Goal: Information Seeking & Learning: Learn about a topic

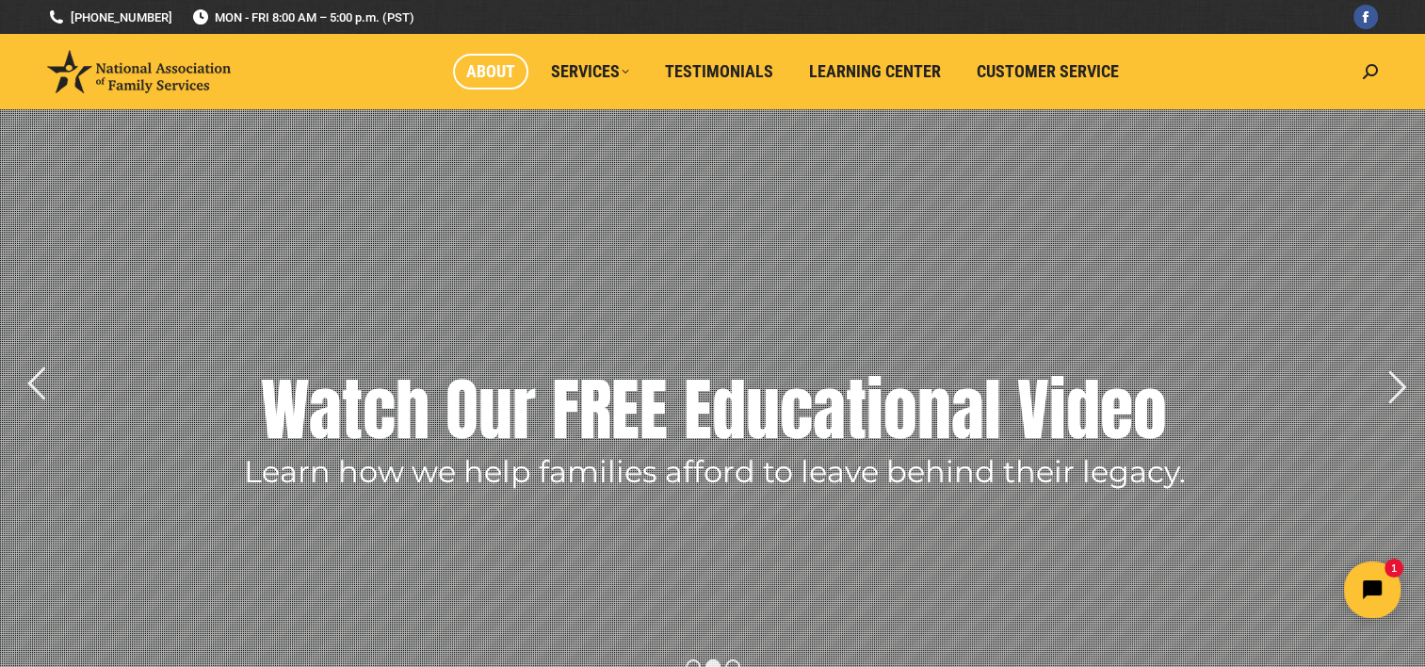
click at [497, 73] on span "About" at bounding box center [490, 71] width 49 height 21
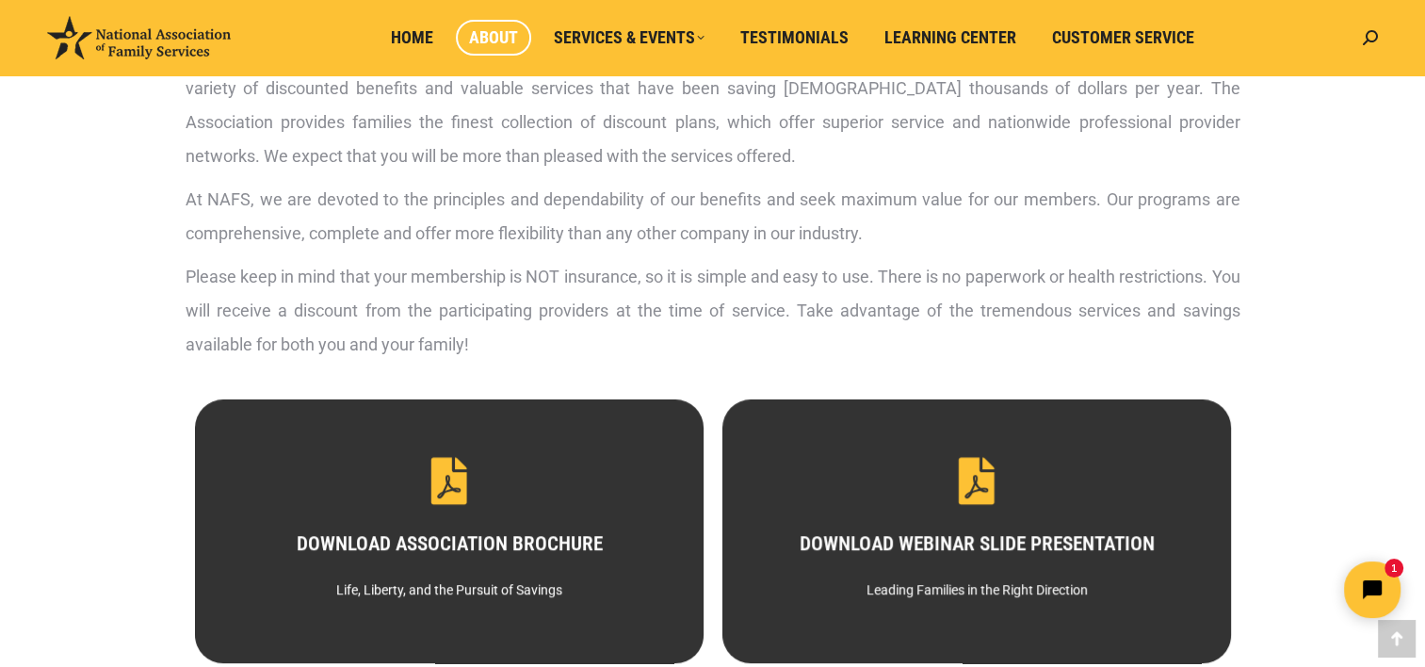
scroll to position [942, 0]
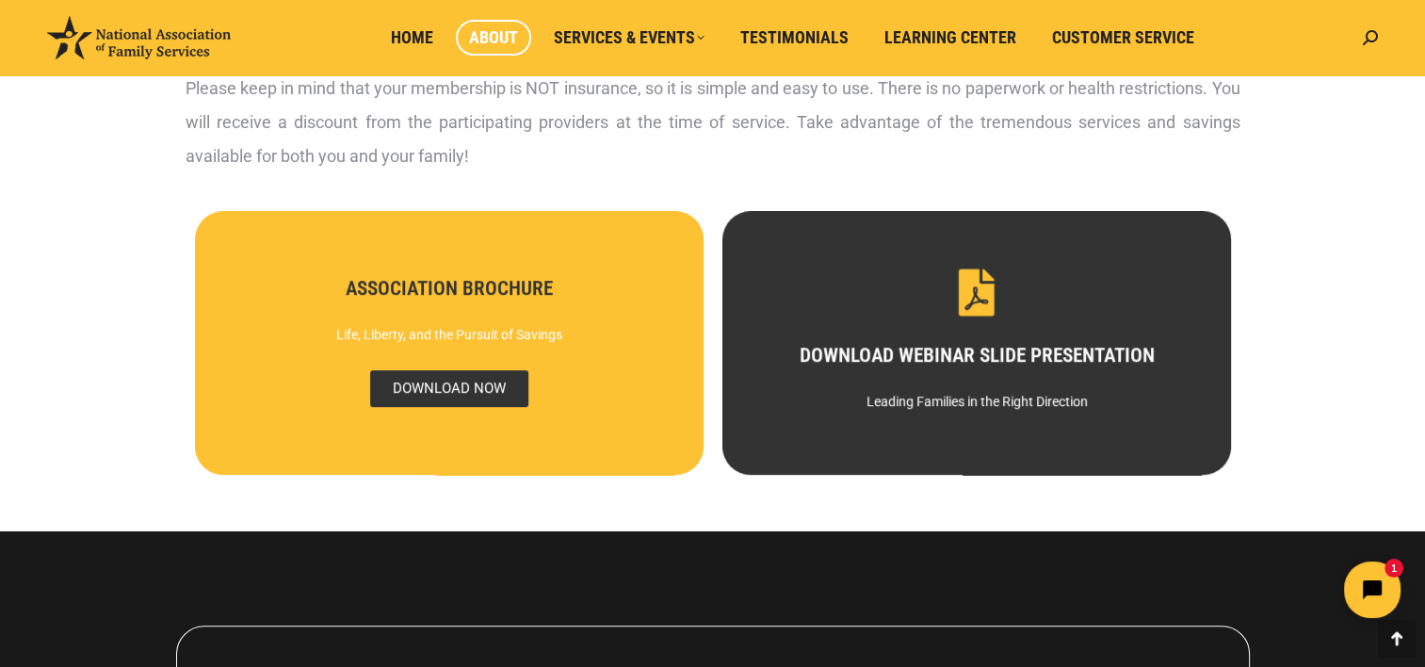
click at [454, 389] on span "DOWNLOAD NOW" at bounding box center [448, 388] width 158 height 37
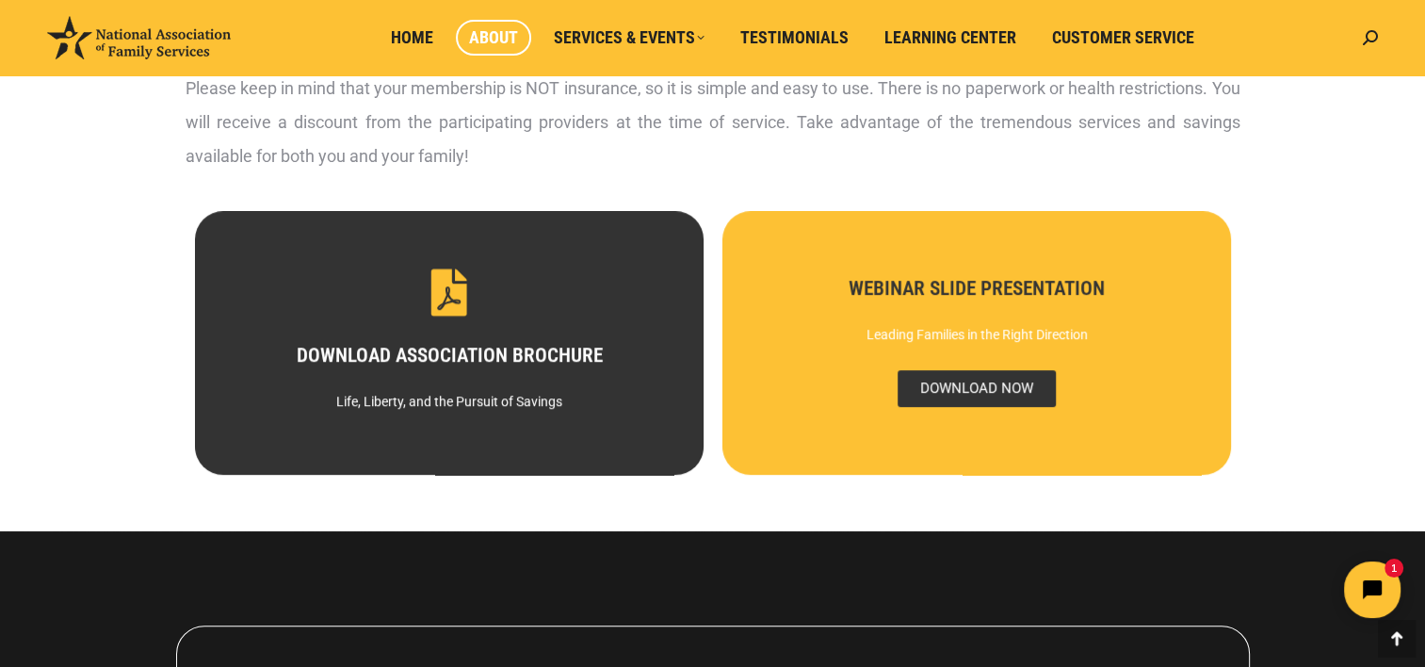
click at [964, 386] on span "DOWNLOAD NOW" at bounding box center [976, 388] width 158 height 37
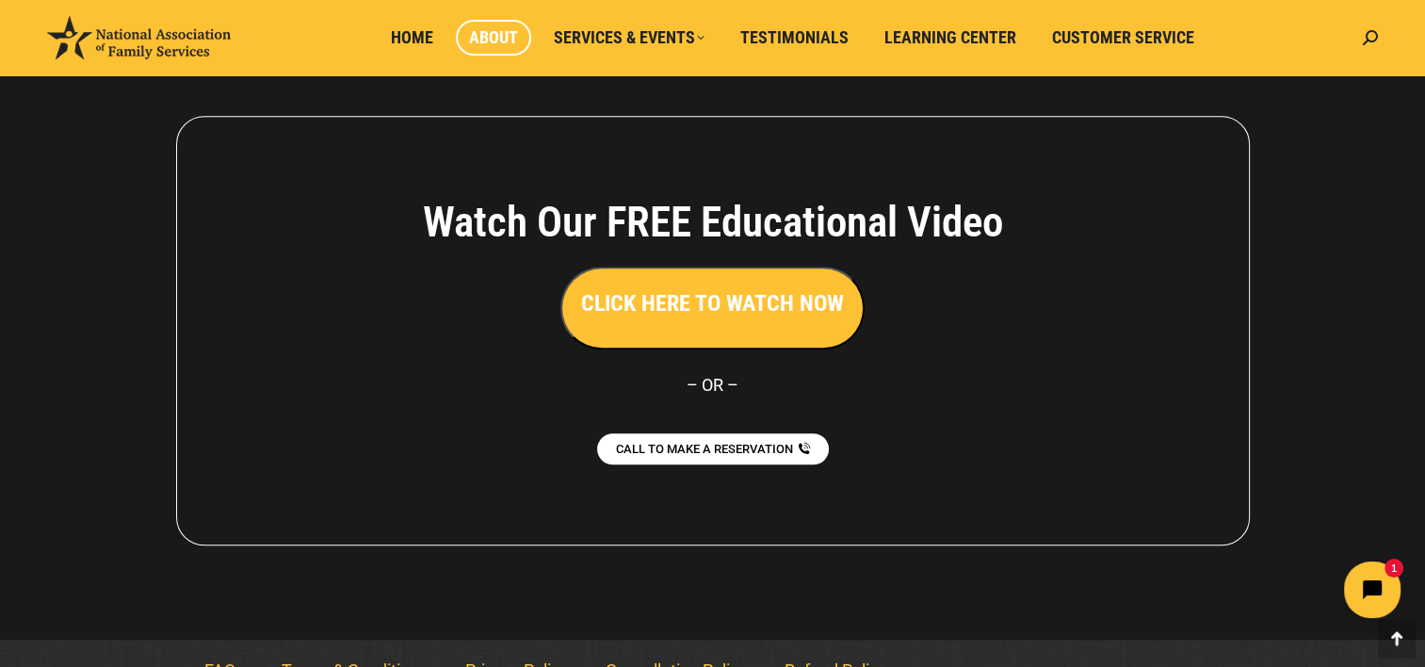
scroll to position [1486, 0]
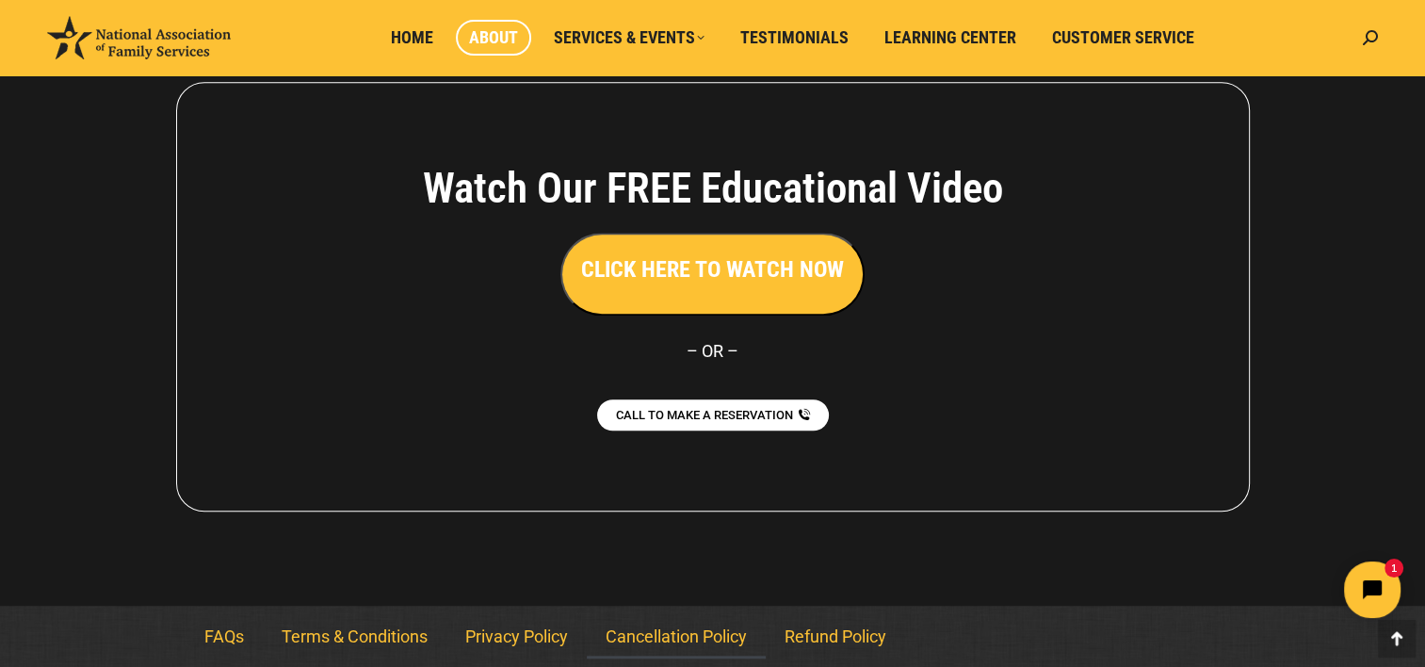
click at [665, 636] on link "Cancellation Policy" at bounding box center [676, 636] width 179 height 43
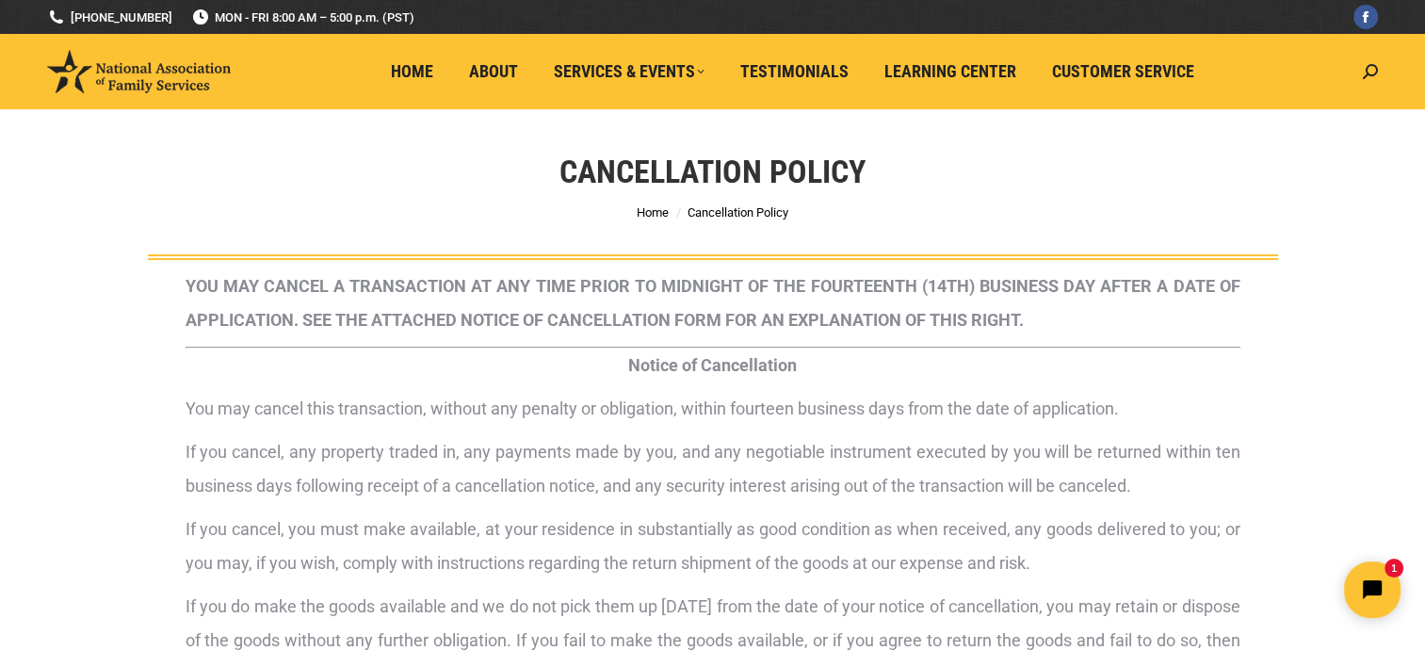
drag, startPoint x: 1266, startPoint y: 4, endPoint x: 856, endPoint y: 233, distance: 469.4
click at [856, 233] on div "Cancellation Policy You are here: Home Cancellation Policy" at bounding box center [713, 184] width 1225 height 151
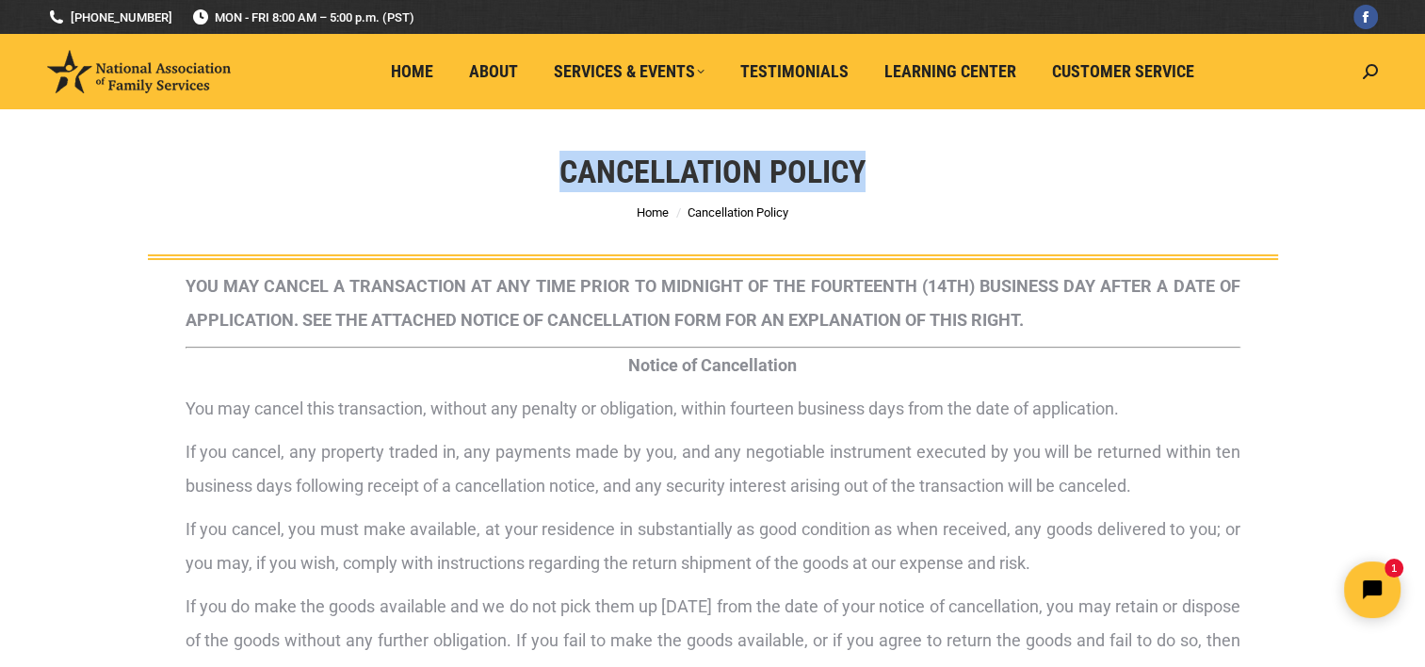
drag, startPoint x: 561, startPoint y: 170, endPoint x: 869, endPoint y: 179, distance: 307.2
click at [869, 179] on div "Cancellation Policy You are here: Home Cancellation Policy" at bounding box center [713, 184] width 1225 height 151
copy h1 "Cancellation Policy"
click at [1147, 167] on div "Cancellation Policy You are here: Home Cancellation Policy" at bounding box center [713, 184] width 1225 height 151
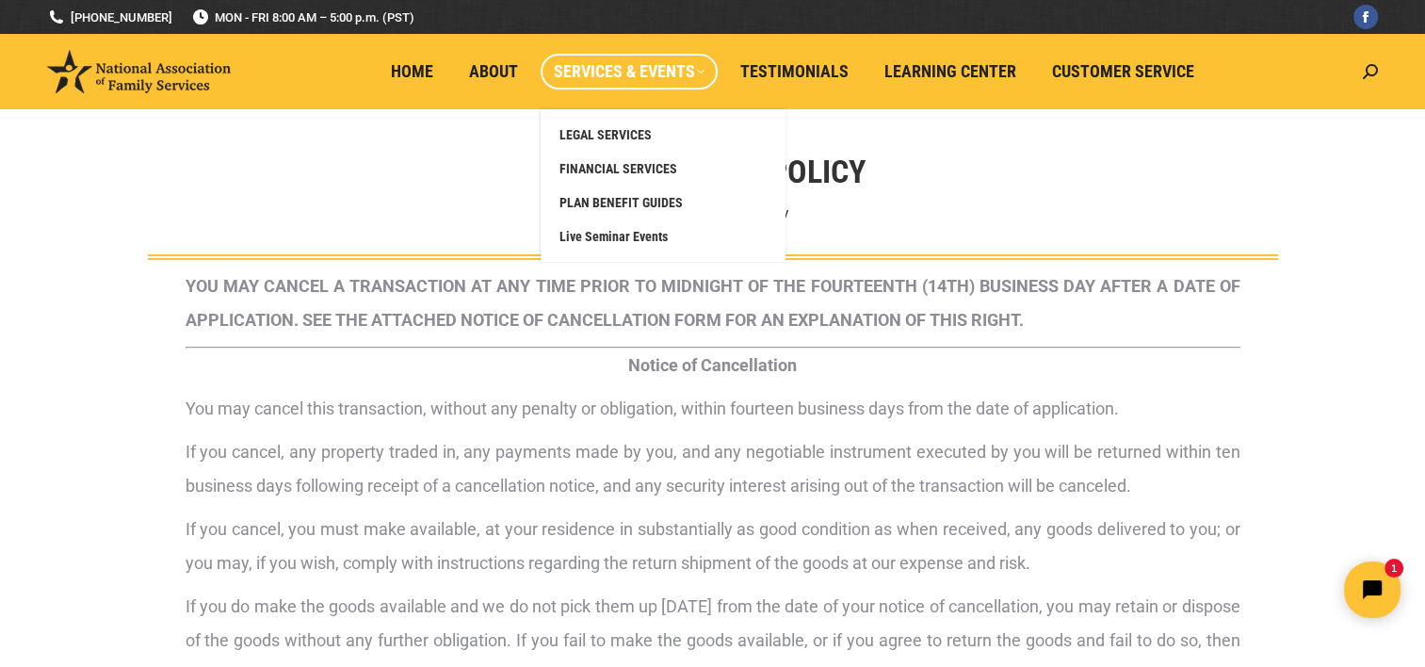
click at [619, 73] on span "Services & Events" at bounding box center [629, 71] width 151 height 21
click at [614, 199] on span "PLAN BENEFIT GUIDES" at bounding box center [621, 202] width 123 height 17
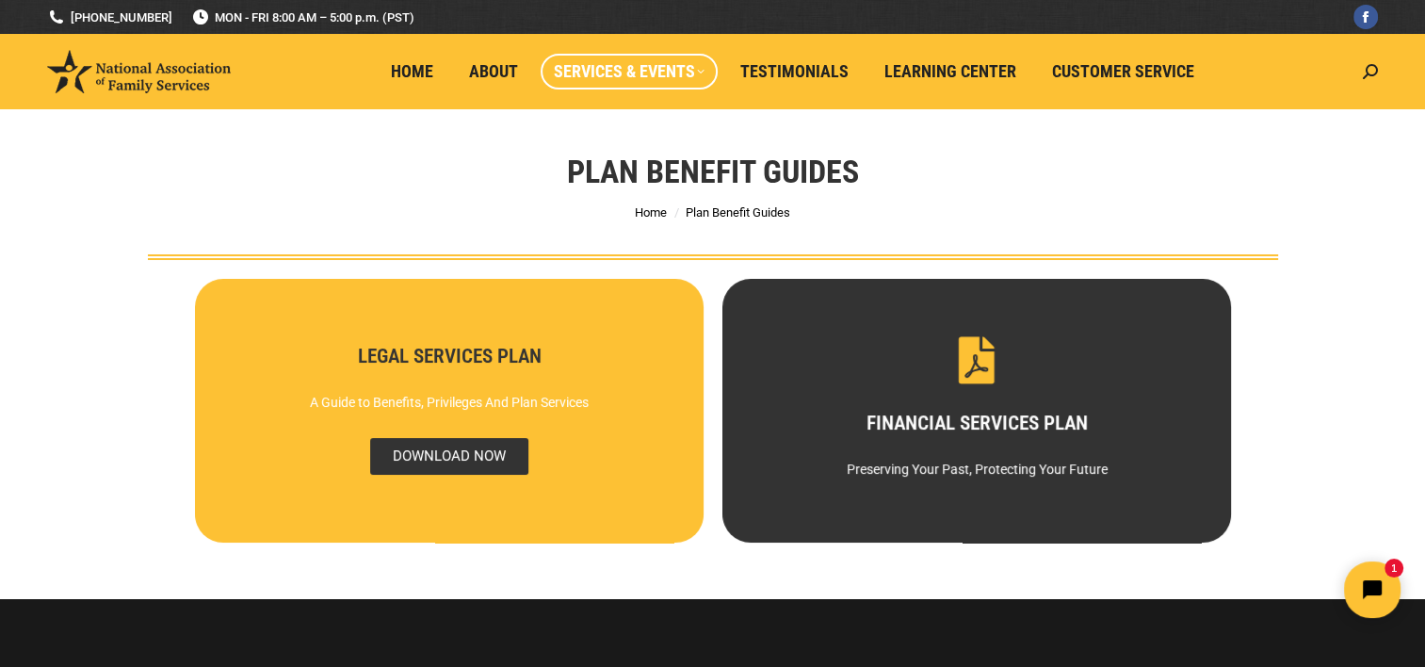
click at [467, 452] on span "DOWNLOAD NOW" at bounding box center [448, 456] width 158 height 37
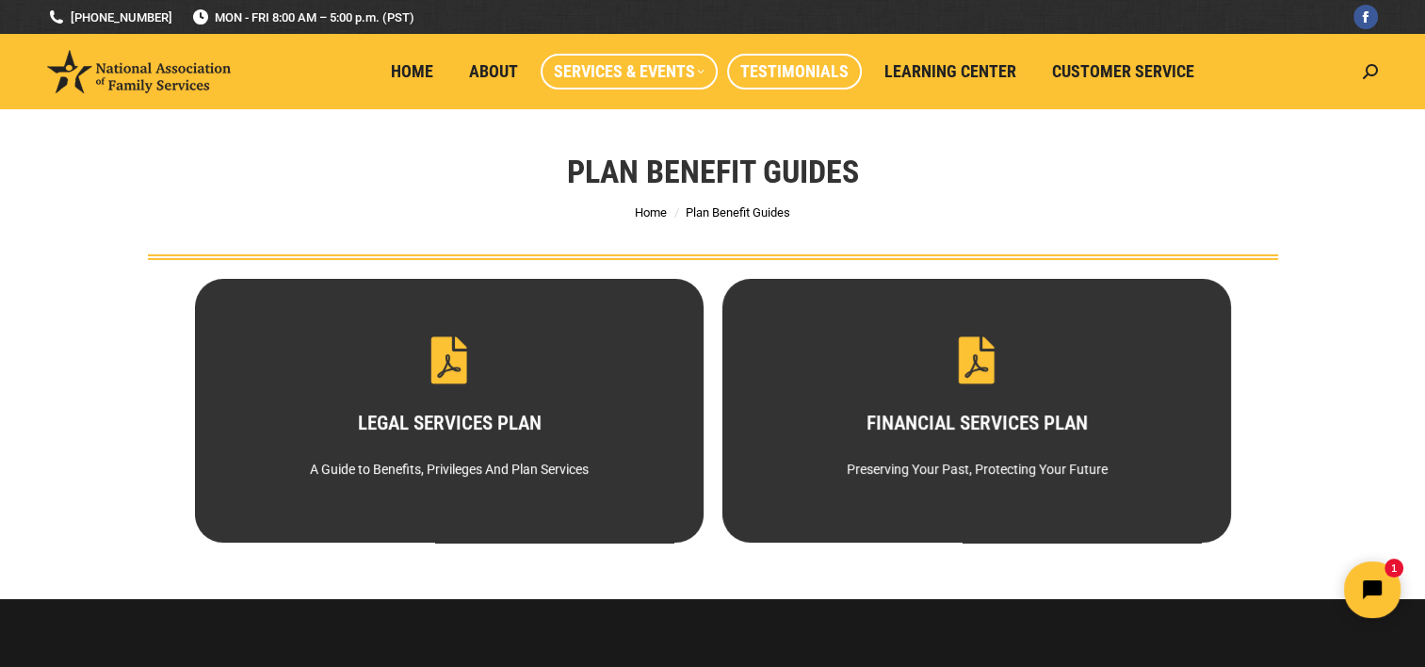
click at [772, 72] on span "Testimonials" at bounding box center [794, 71] width 108 height 21
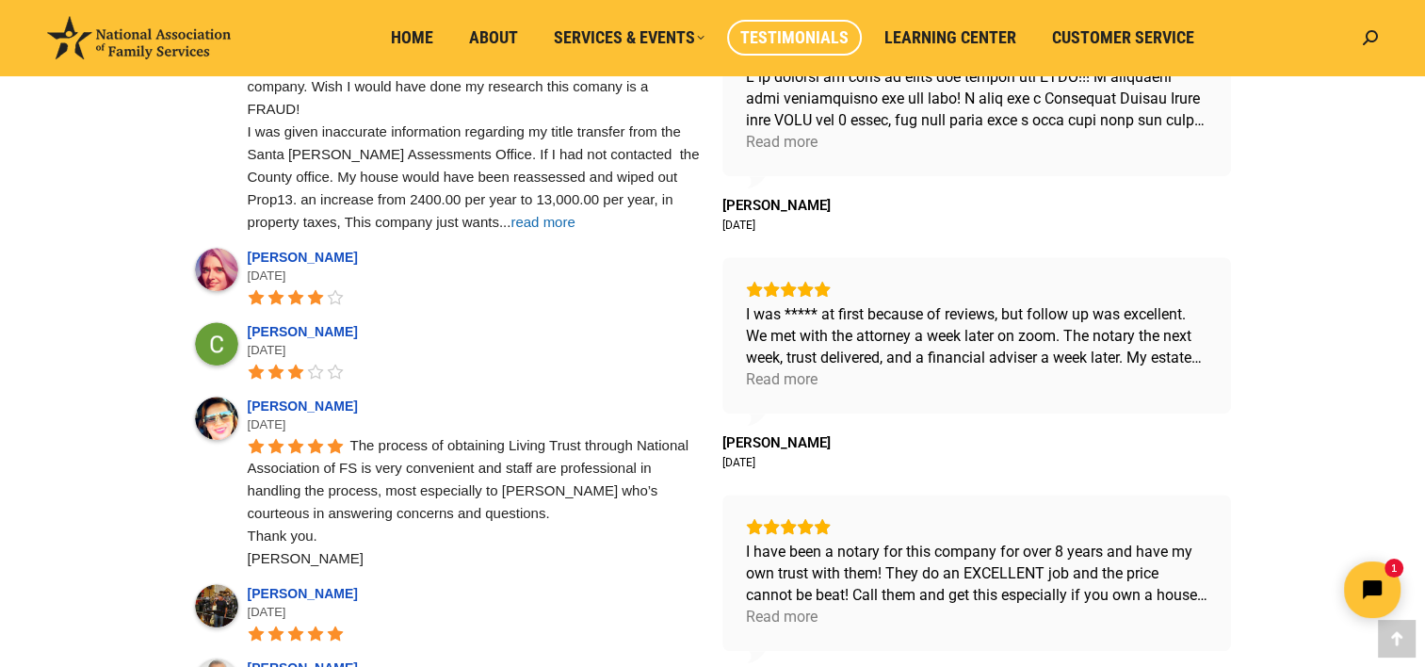
scroll to position [942, 0]
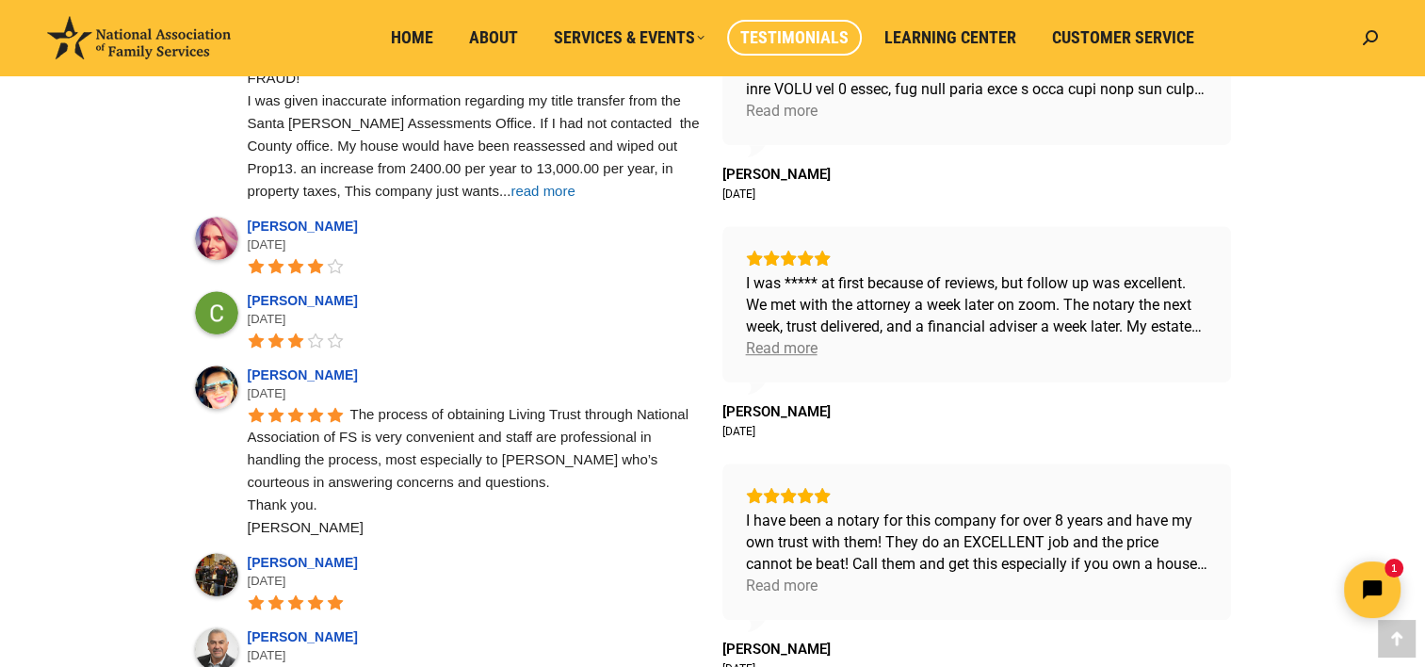
click at [788, 347] on div "Read more" at bounding box center [782, 348] width 72 height 22
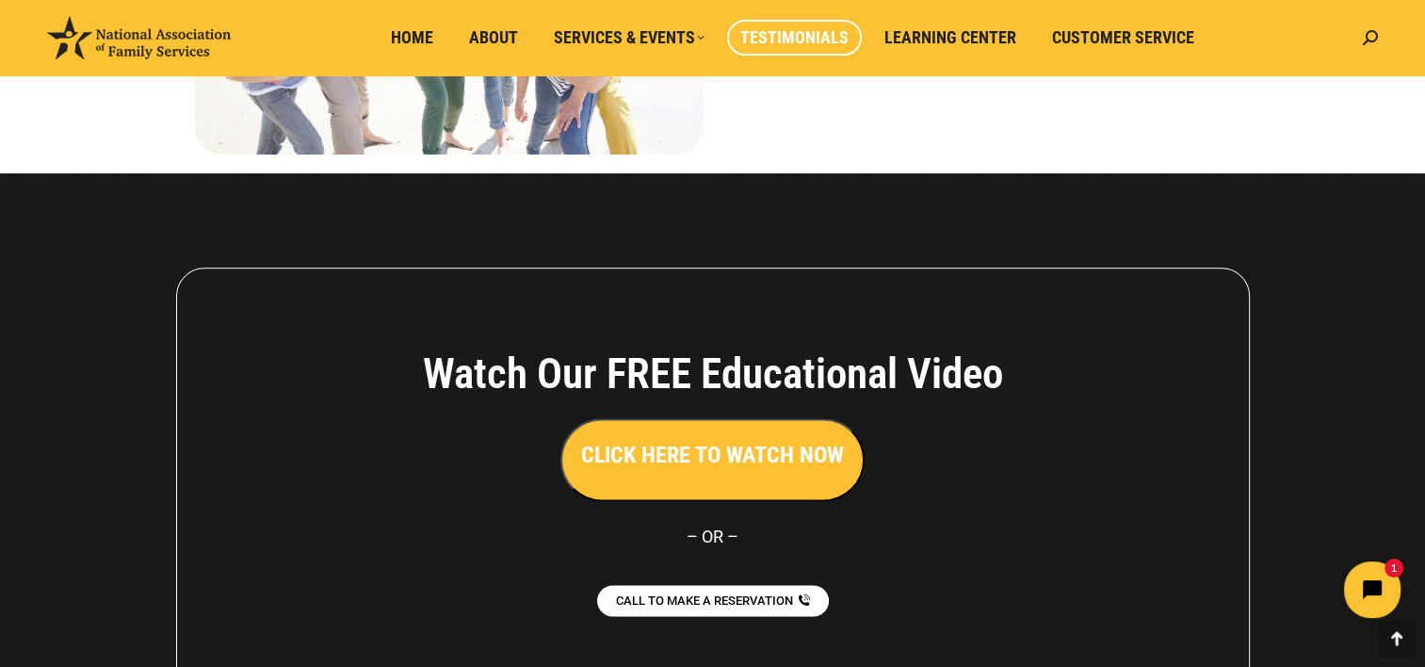
scroll to position [2423, 0]
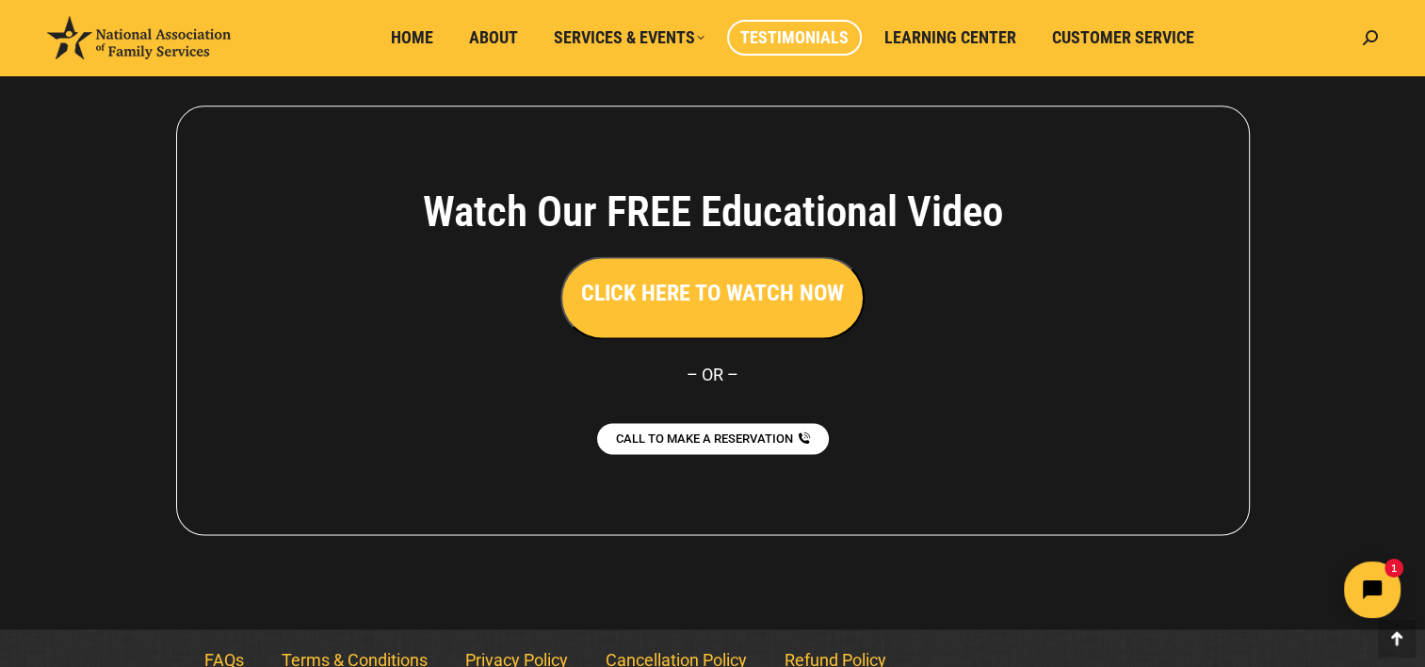
click at [839, 639] on link "Refund Policy" at bounding box center [835, 660] width 139 height 43
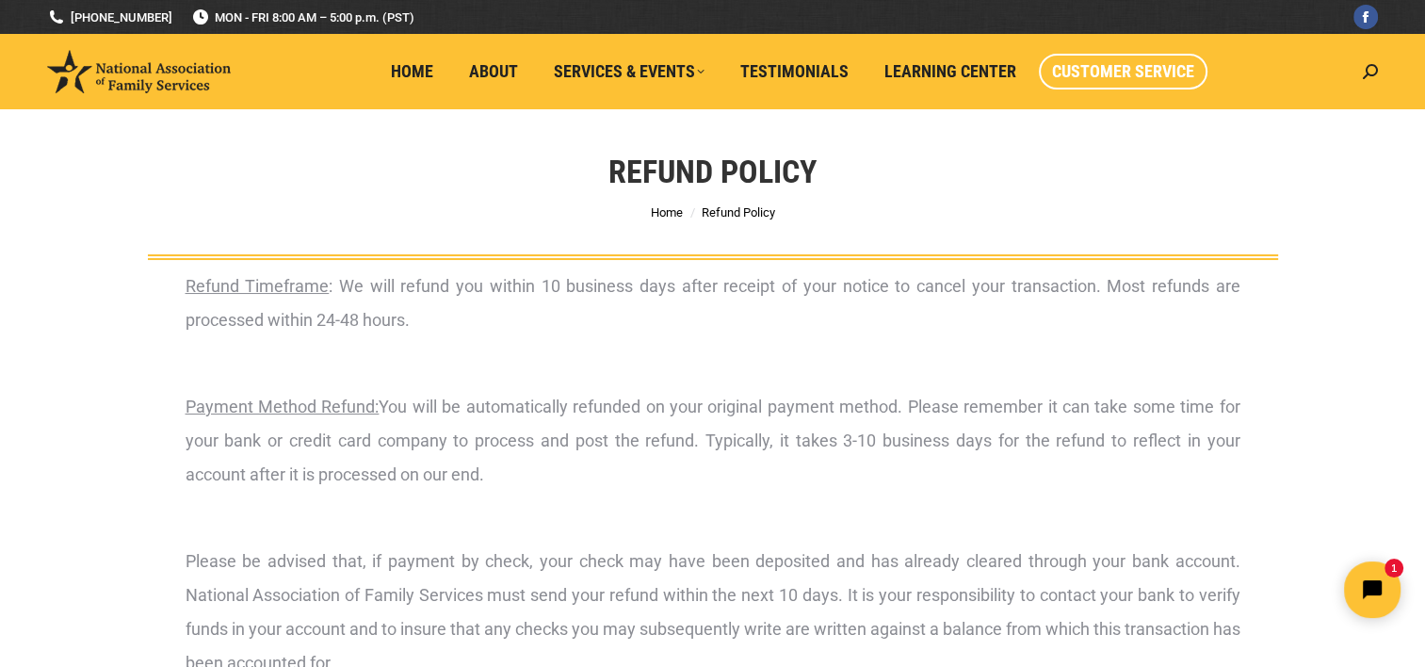
click at [1085, 72] on span "Customer Service" at bounding box center [1123, 71] width 142 height 21
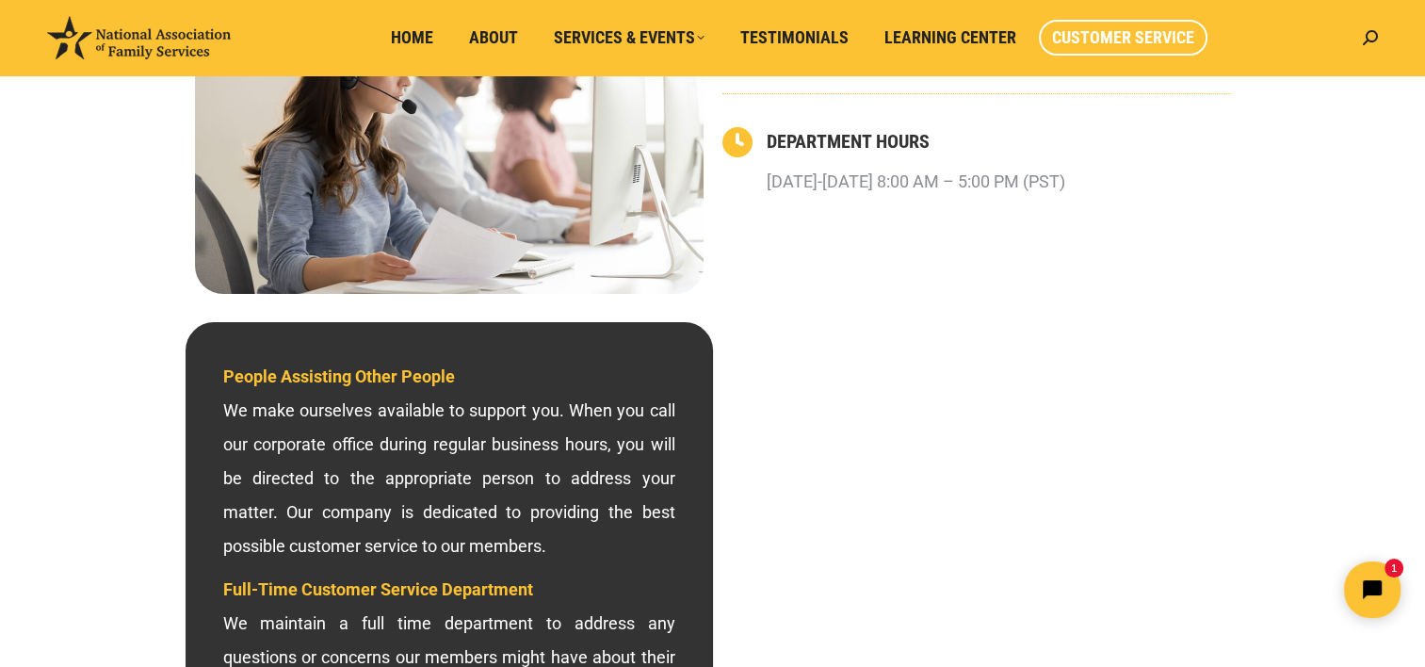
scroll to position [188, 0]
